Goal: Task Accomplishment & Management: Manage account settings

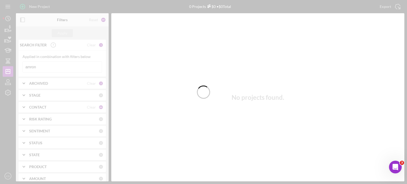
click at [38, 67] on div at bounding box center [203, 92] width 407 height 184
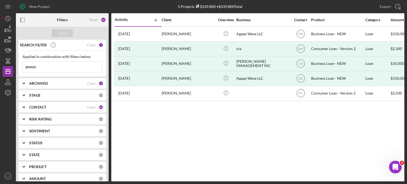
drag, startPoint x: 38, startPoint y: 67, endPoint x: 9, endPoint y: 66, distance: 29.2
click at [9, 66] on div "New Project 5 Projects $339,800 • $339,800 Total amron Export Icon/Export Filte…" at bounding box center [204, 91] width 402 height 182
type input "[GEOGRAPHIC_DATA]"
click at [65, 33] on div "Apply" at bounding box center [63, 33] width 10 height 8
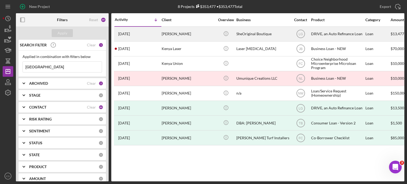
click at [181, 34] on div "[PERSON_NAME]" at bounding box center [188, 34] width 53 height 14
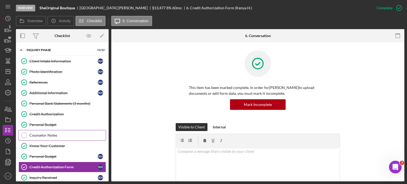
scroll to position [54, 0]
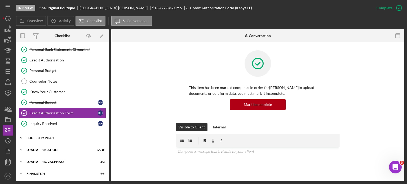
click at [22, 135] on icon "Icon/Expander" at bounding box center [21, 138] width 11 height 11
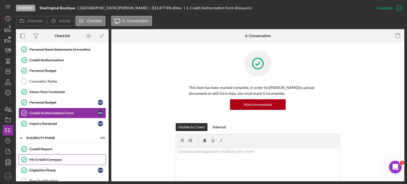
click at [31, 158] on div "My Credit Compass" at bounding box center [67, 160] width 76 height 4
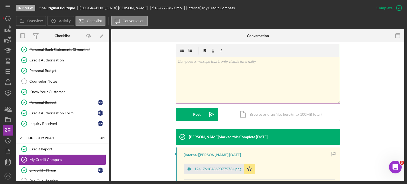
scroll to position [106, 0]
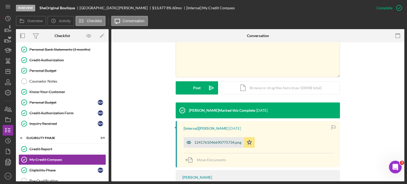
click at [205, 144] on div "1241761046690775734.png" at bounding box center [217, 143] width 47 height 4
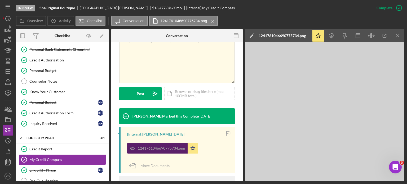
scroll to position [112, 0]
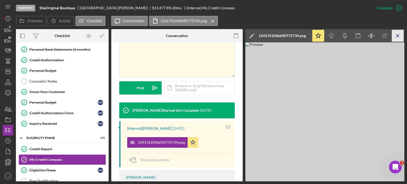
click at [396, 38] on icon "Icon/Menu Close" at bounding box center [398, 36] width 12 height 12
